Goal: Ask a question: Seek information or help from site administrators or community

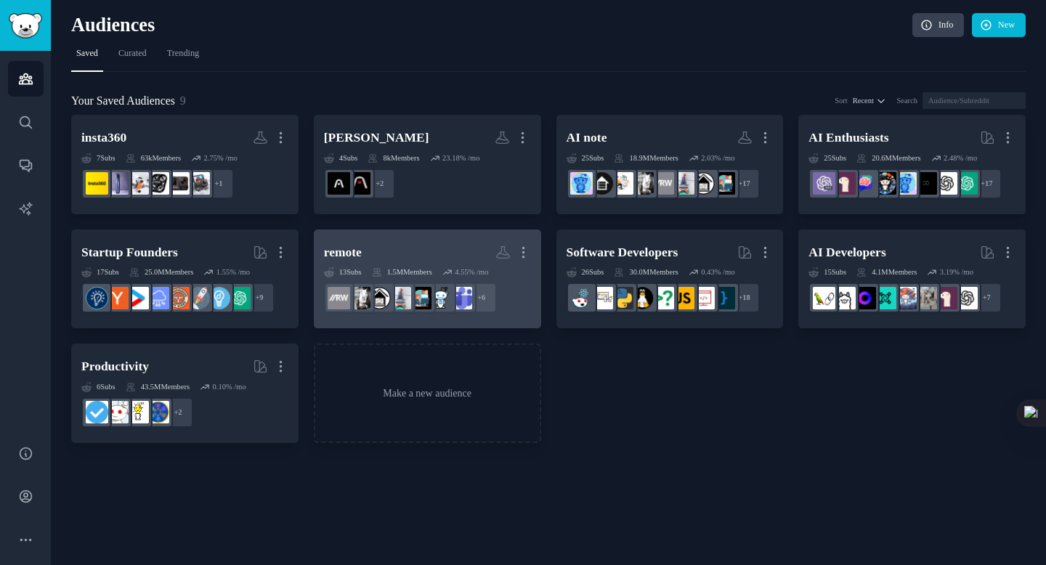
click at [423, 242] on h2 "remote More" at bounding box center [427, 252] width 207 height 25
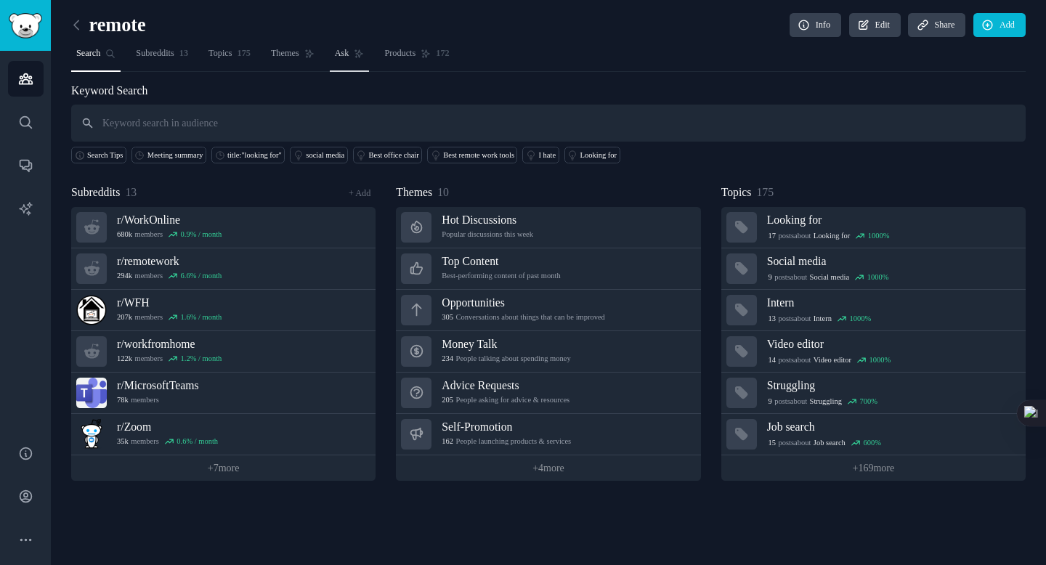
click at [349, 48] on span "Ask" at bounding box center [342, 53] width 15 height 13
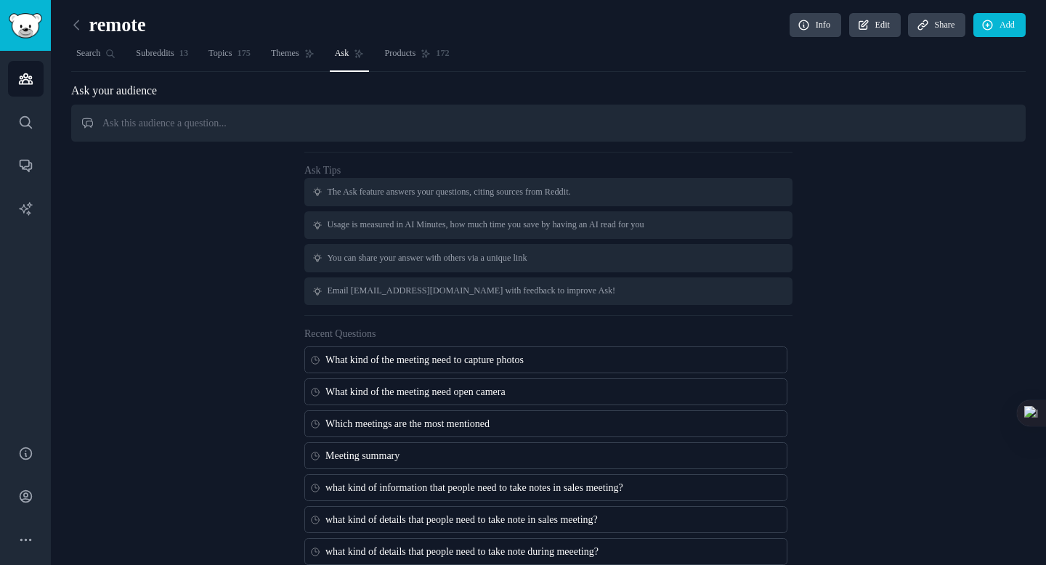
click at [391, 133] on input "text" at bounding box center [548, 123] width 954 height 37
type input "what kind of the meeting that people need to capture photos?"
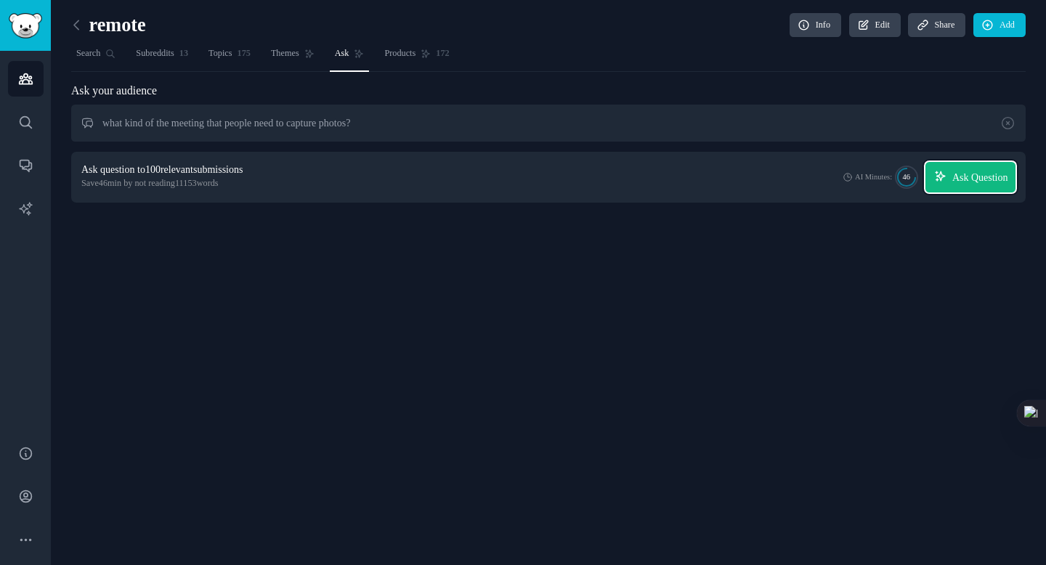
click at [952, 176] on span "Ask Question" at bounding box center [980, 177] width 56 height 15
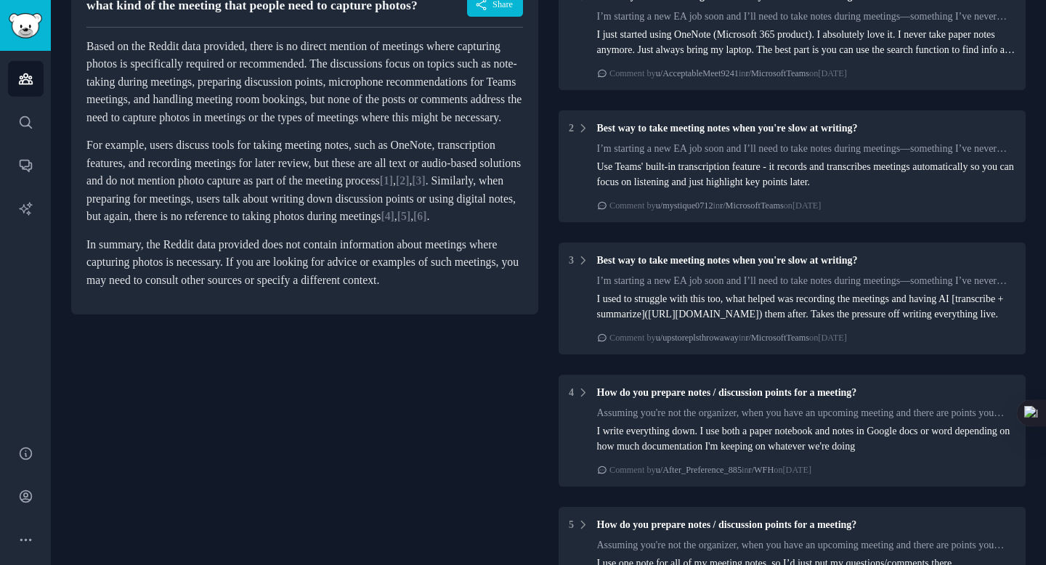
scroll to position [186, 0]
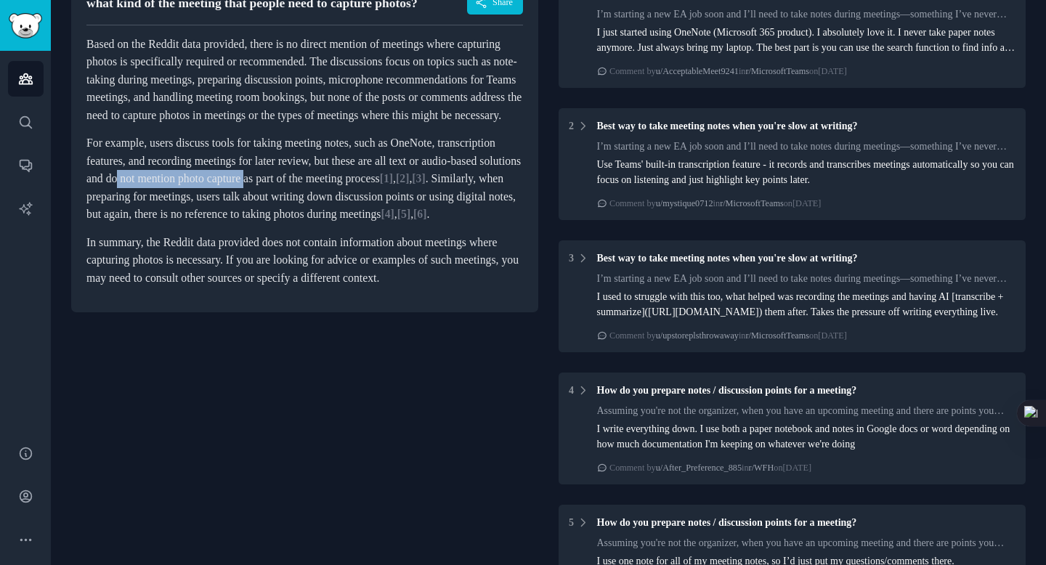
drag, startPoint x: 301, startPoint y: 225, endPoint x: 453, endPoint y: 225, distance: 151.8
click at [453, 224] on p "For example, users discuss tools for taking meeting notes, such as OneNote, tra…" at bounding box center [304, 178] width 436 height 89
copy p "not mention photo capture"
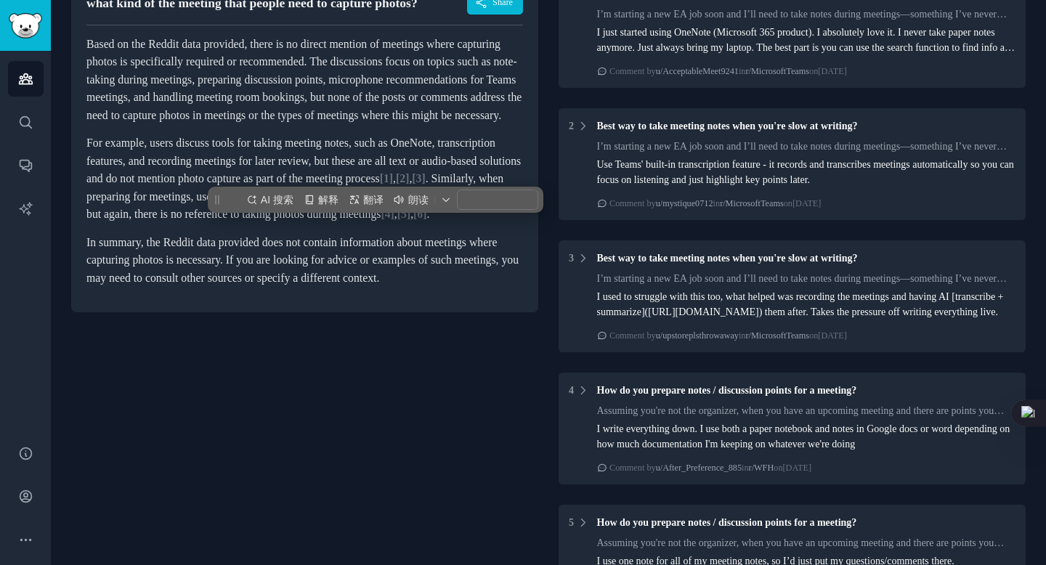
click at [438, 224] on p "For example, users discuss tools for taking meeting notes, such as OneNote, tra…" at bounding box center [304, 178] width 436 height 89
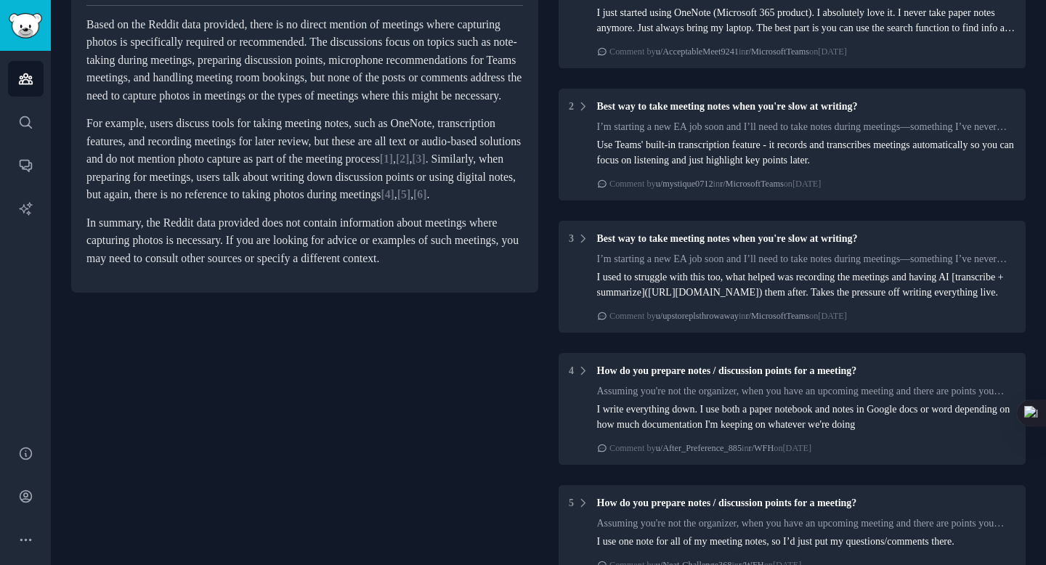
scroll to position [0, 0]
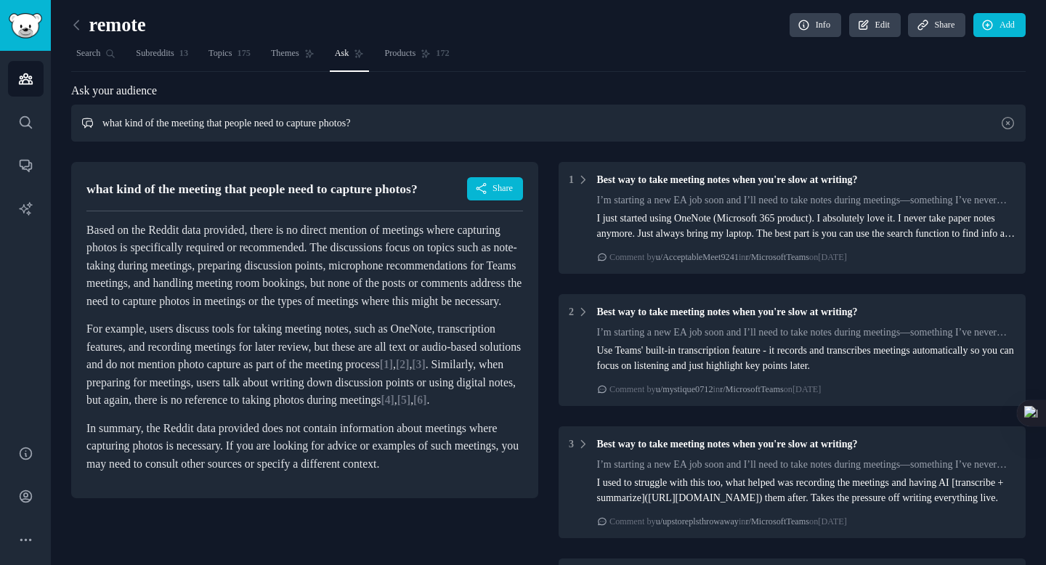
drag, startPoint x: 102, startPoint y: 125, endPoint x: 706, endPoint y: 125, distance: 604.2
click at [706, 125] on input "what kind of the meeting that people need to capture photos?" at bounding box center [548, 123] width 954 height 37
